Goal: Navigation & Orientation: Find specific page/section

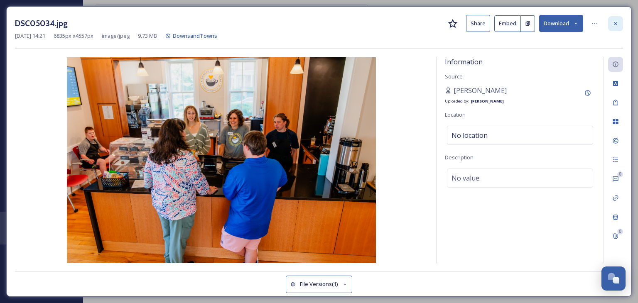
click at [411, 22] on icon at bounding box center [616, 23] width 7 height 7
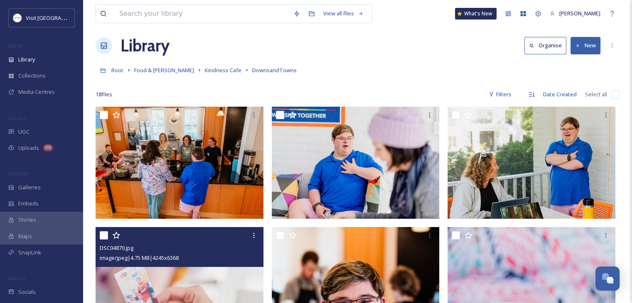
scroll to position [5, 0]
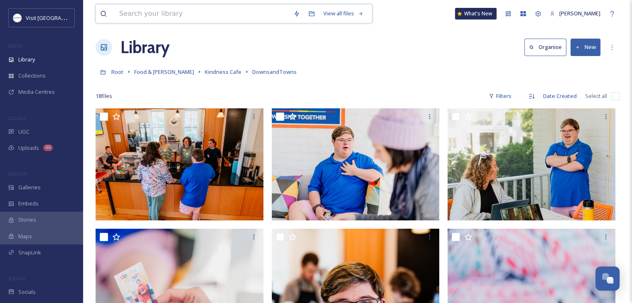
click at [153, 21] on input at bounding box center [202, 14] width 174 height 18
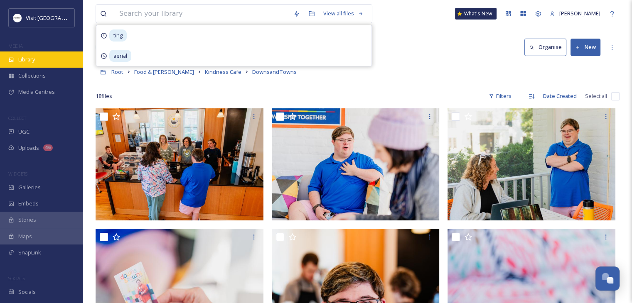
click at [53, 54] on div "Library" at bounding box center [41, 60] width 83 height 16
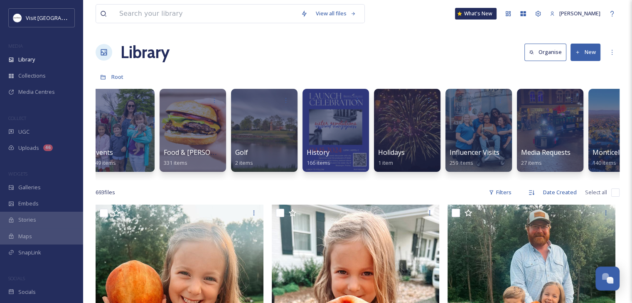
scroll to position [0, 663]
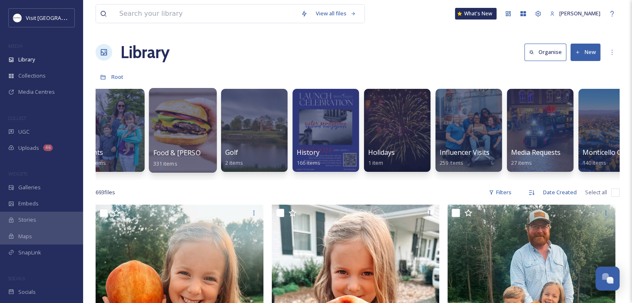
click at [168, 135] on div at bounding box center [183, 130] width 68 height 85
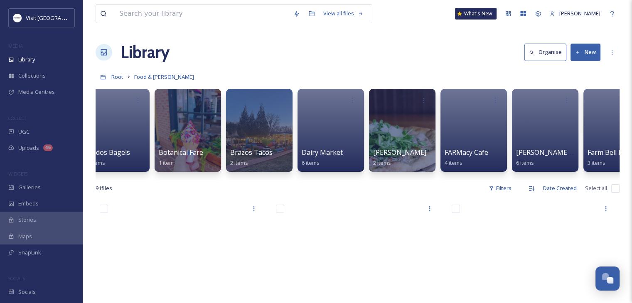
scroll to position [0, 239]
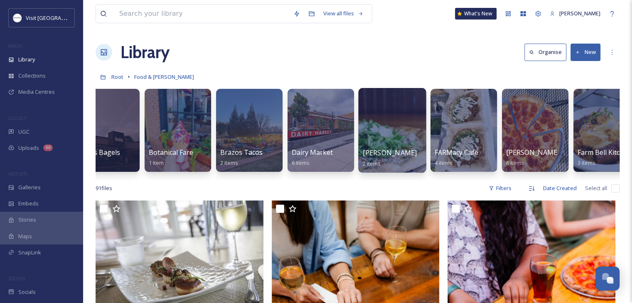
click at [367, 149] on span "[PERSON_NAME]" at bounding box center [390, 152] width 54 height 9
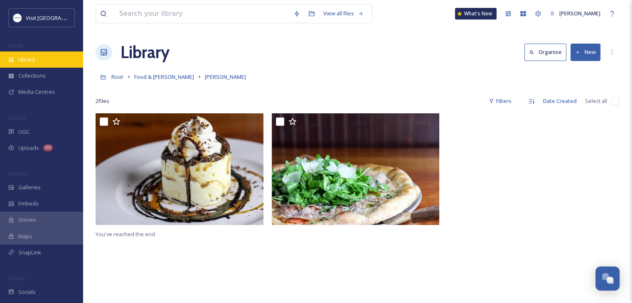
click at [21, 64] on div "Library" at bounding box center [41, 60] width 83 height 16
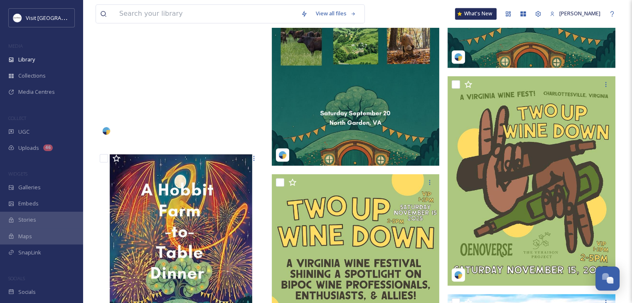
scroll to position [1428, 0]
